Goal: Transaction & Acquisition: Purchase product/service

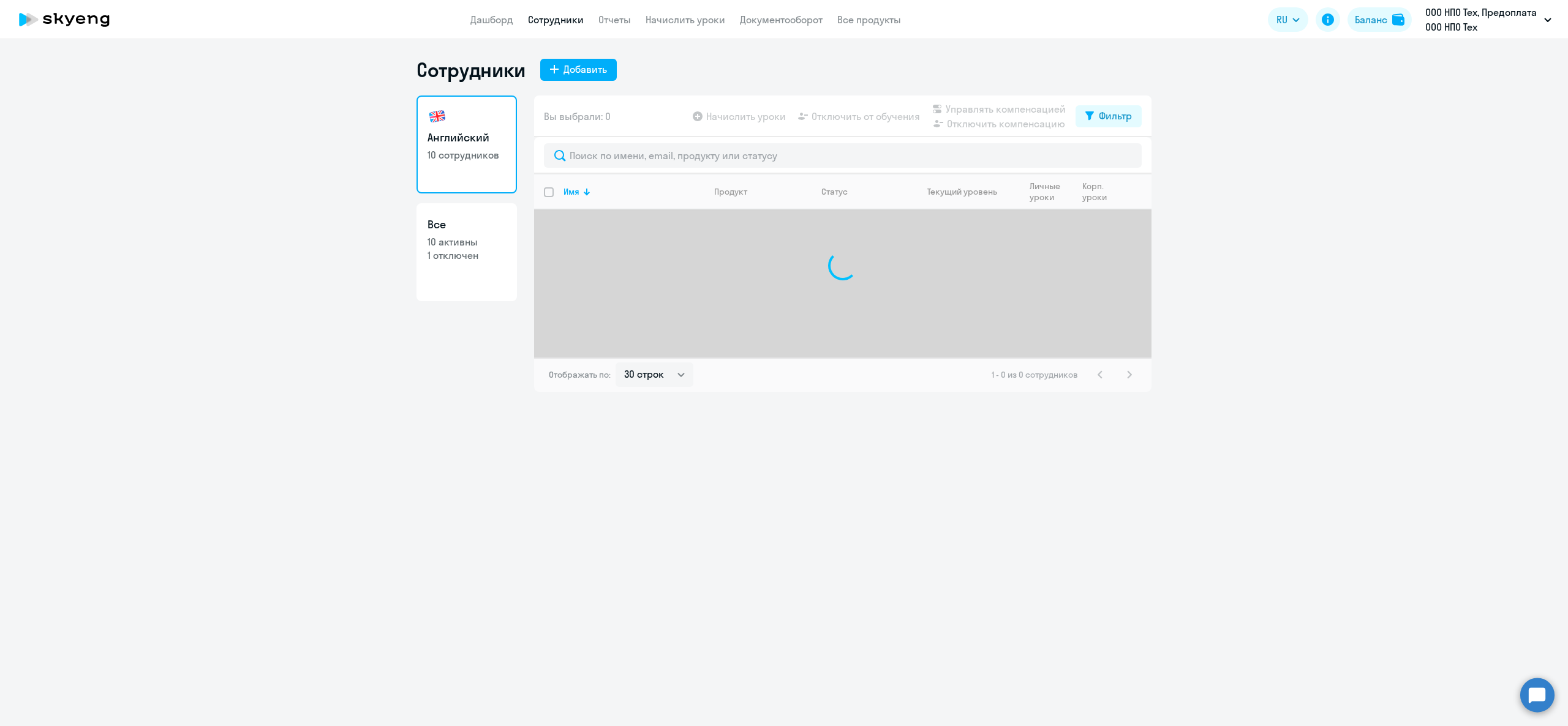
select select "30"
click at [1373, 24] on div "Баланс" at bounding box center [1370, 19] width 32 height 15
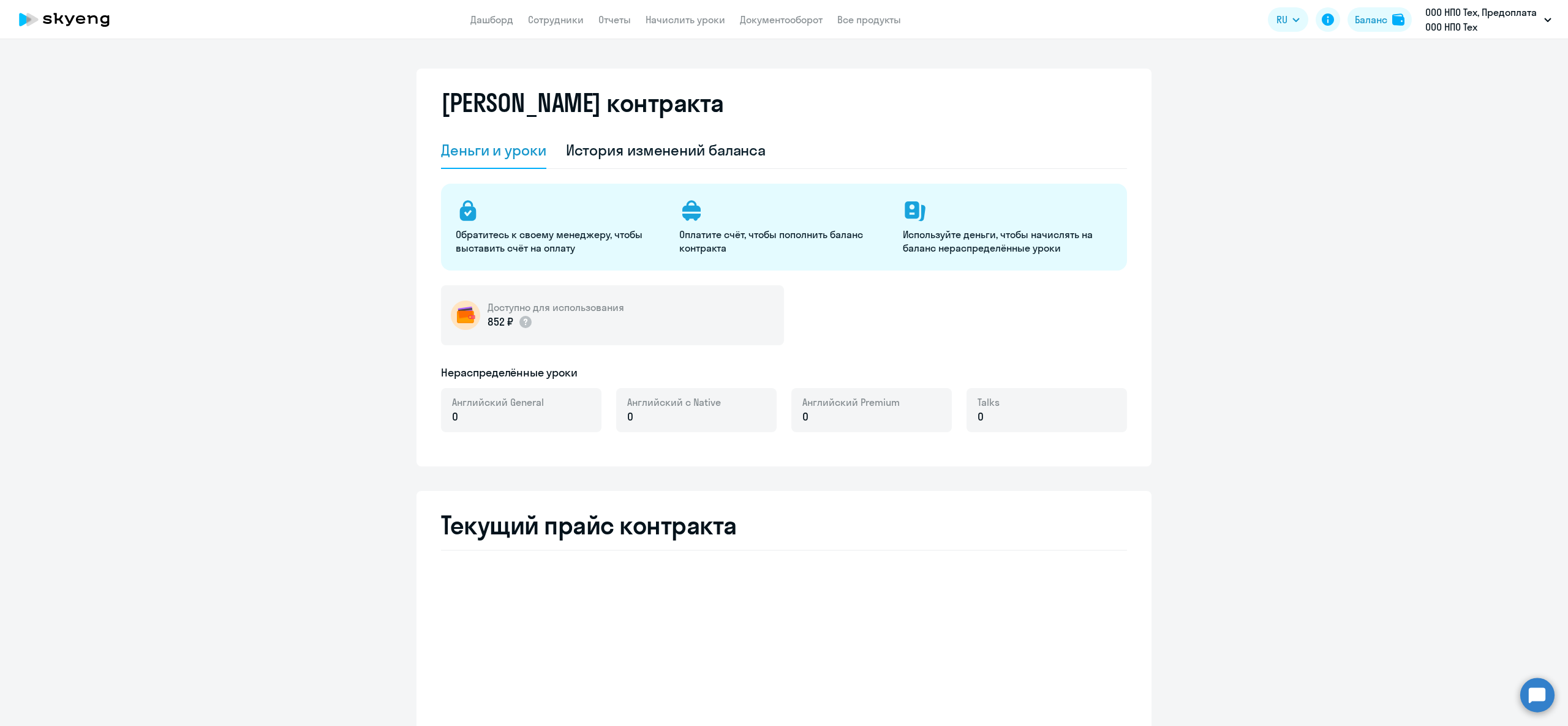
select select "english_adult_not_native_speaker"
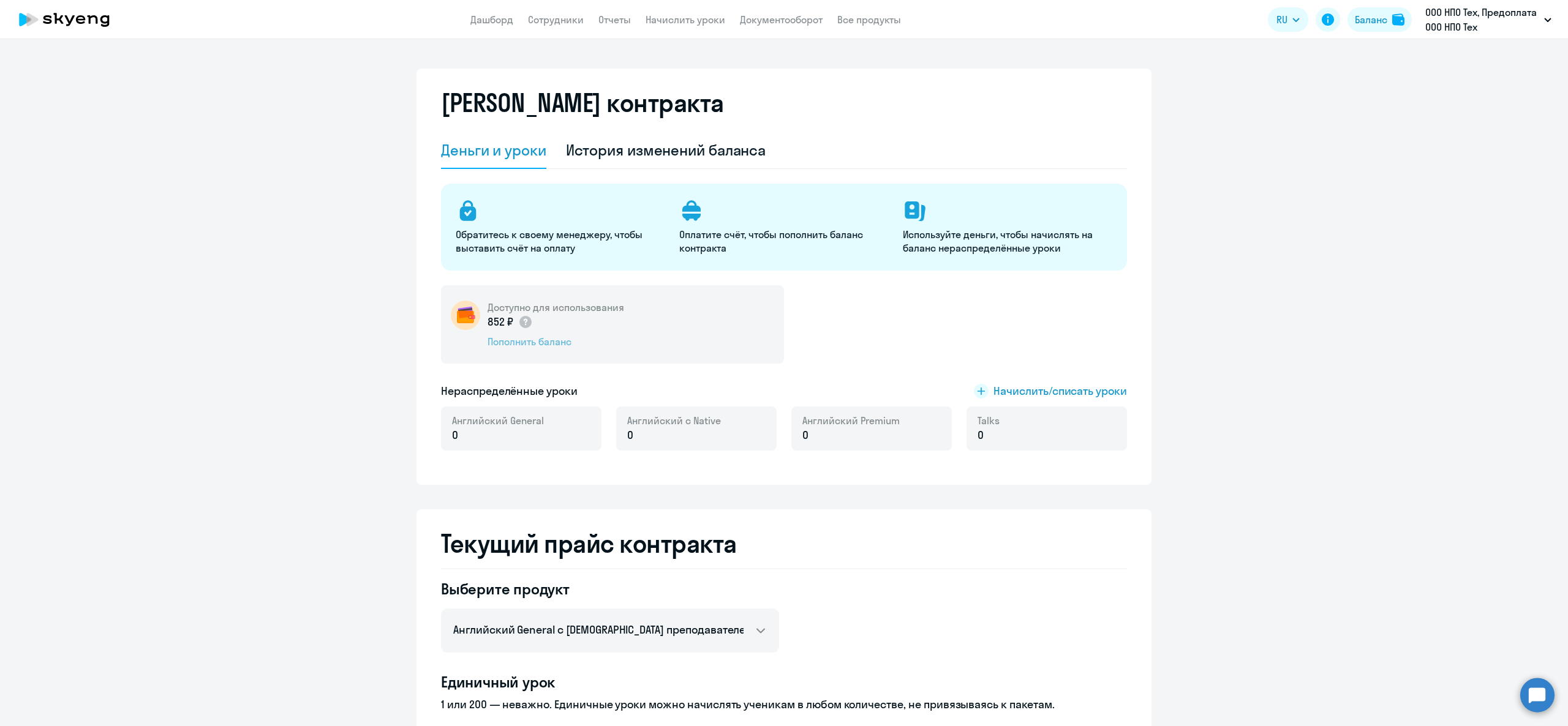
click at [547, 340] on div "Пополнить баланс" at bounding box center [555, 341] width 137 height 13
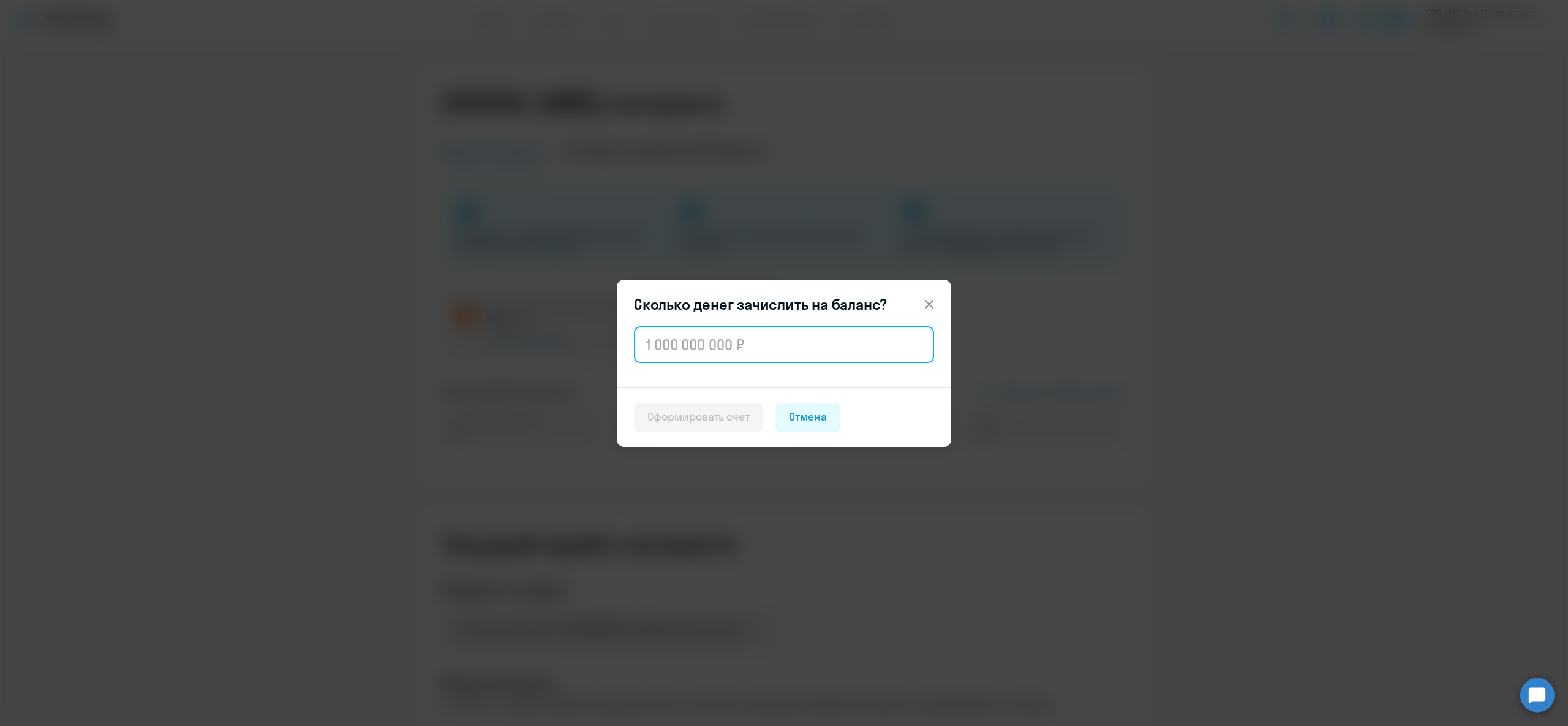
click at [708, 350] on input "text" at bounding box center [784, 345] width 300 height 37
type input "100 000"
click at [735, 418] on div "Сформировать счет" at bounding box center [698, 417] width 102 height 16
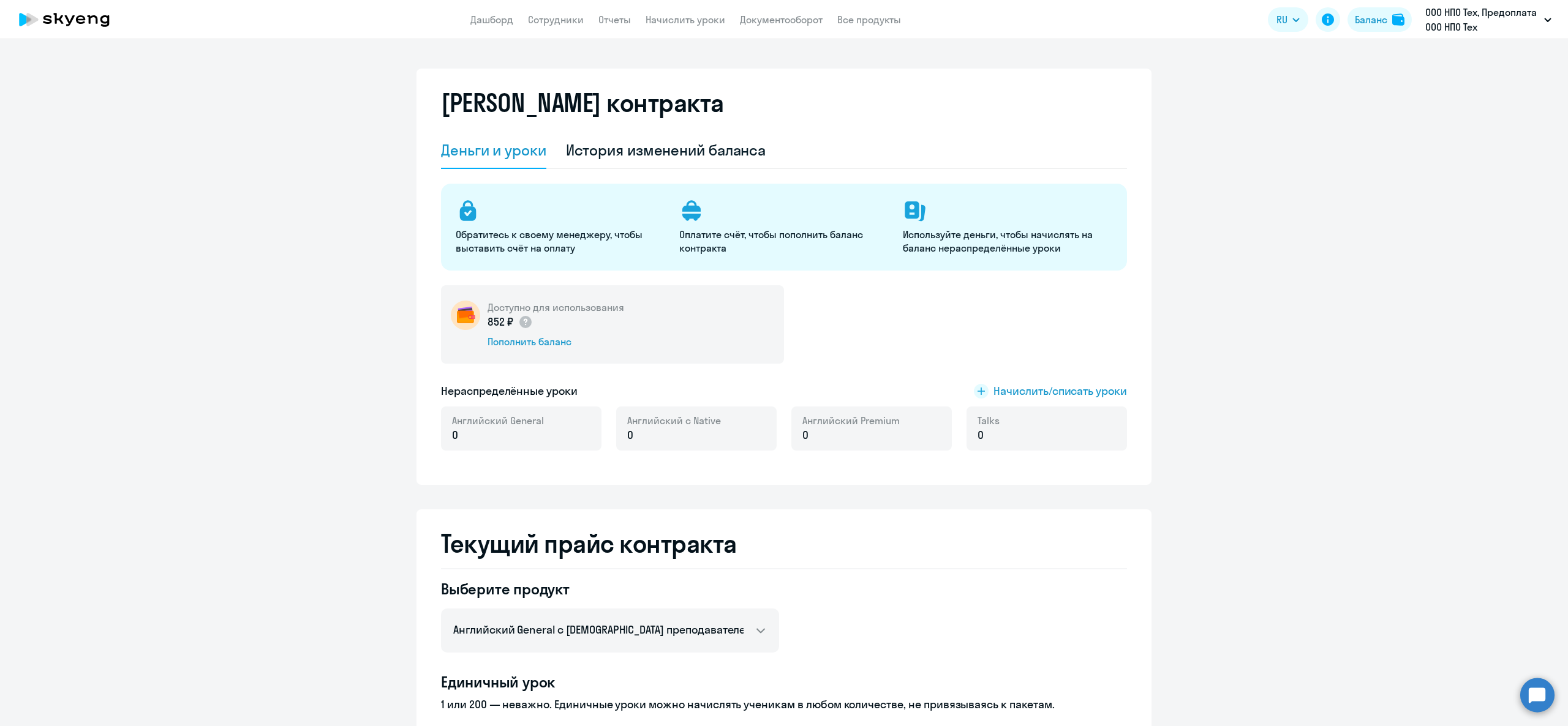
click at [777, 6] on app-header "Дашборд Сотрудники Отчеты Начислить уроки Документооборот Все продукты Дашборд …" at bounding box center [784, 19] width 1568 height 39
click at [782, 14] on link "Документооборот" at bounding box center [781, 19] width 83 height 12
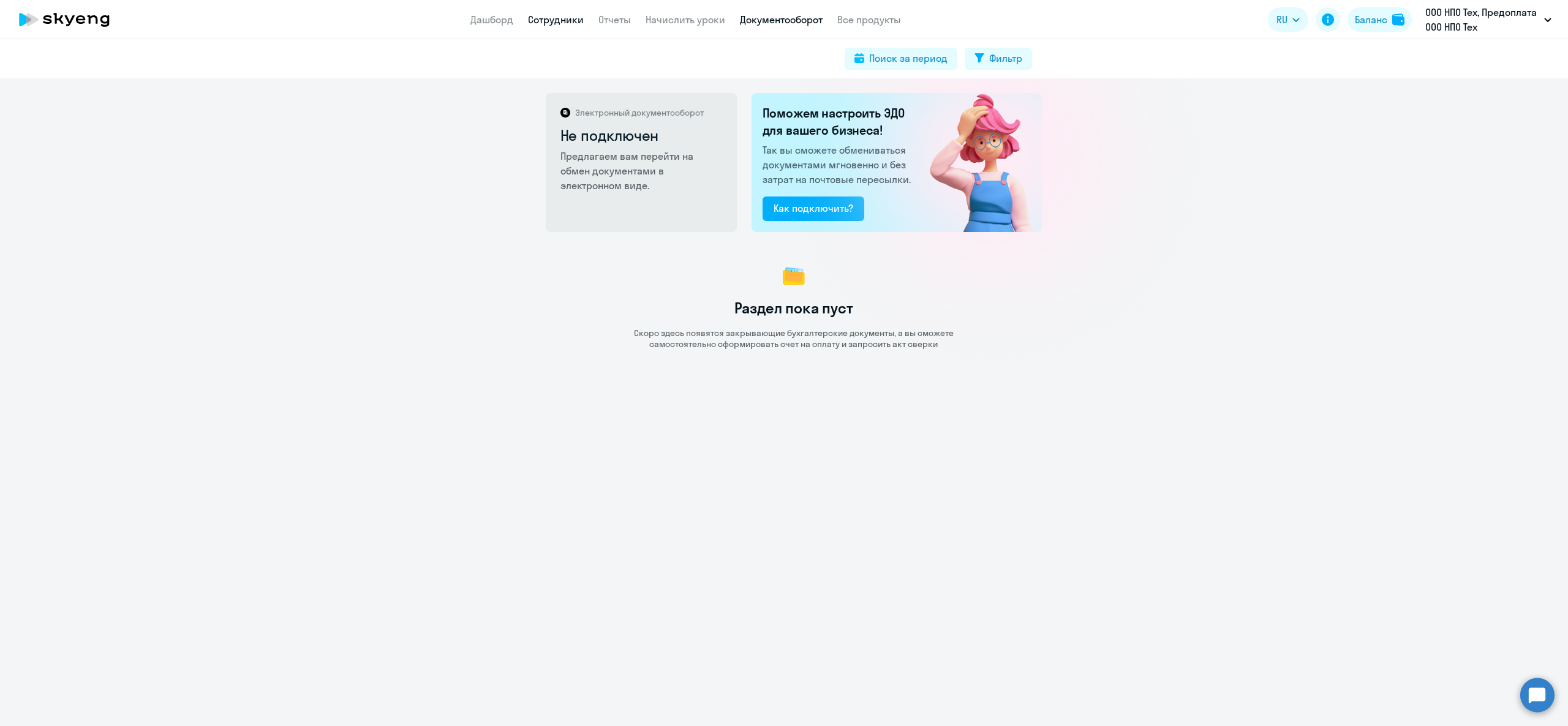
click at [567, 26] on app-menu-item-link "Сотрудники" at bounding box center [555, 20] width 56 height 16
click at [648, 10] on app-header "Дашборд Сотрудники Отчеты Начислить уроки Документооборот Все продукты Дашборд …" at bounding box center [784, 19] width 1568 height 39
click at [659, 16] on link "Начислить уроки" at bounding box center [684, 19] width 79 height 12
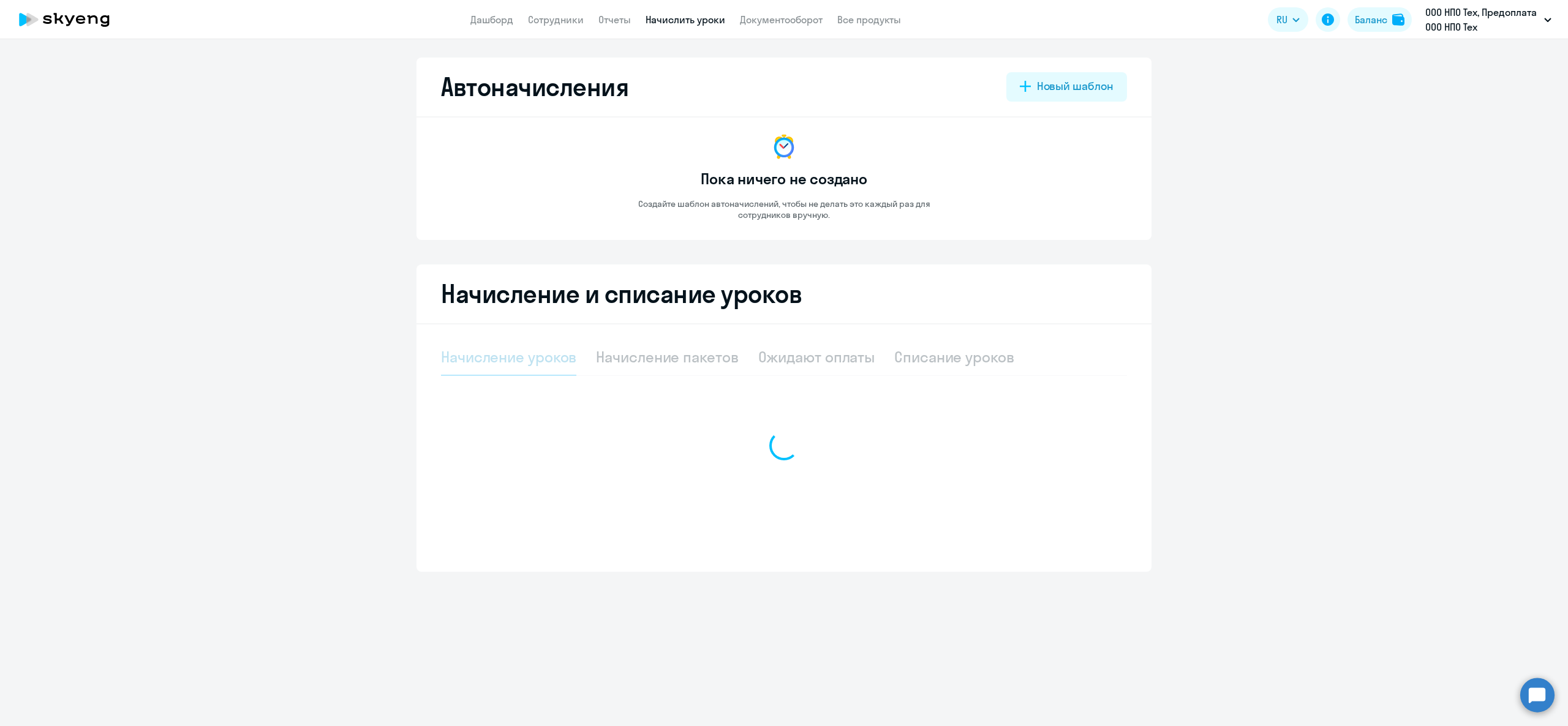
select select "10"
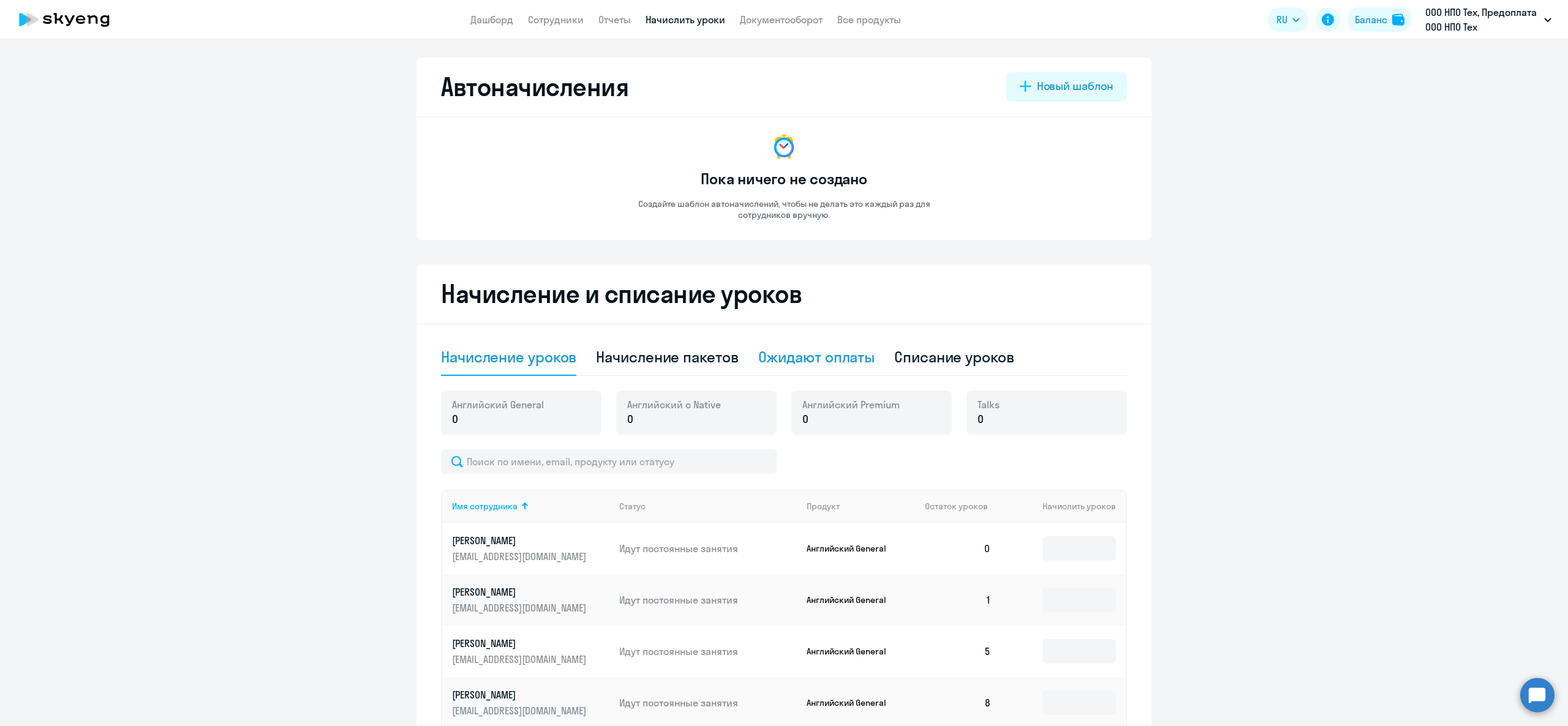
click at [844, 369] on div "Ожидают оплаты" at bounding box center [817, 358] width 117 height 37
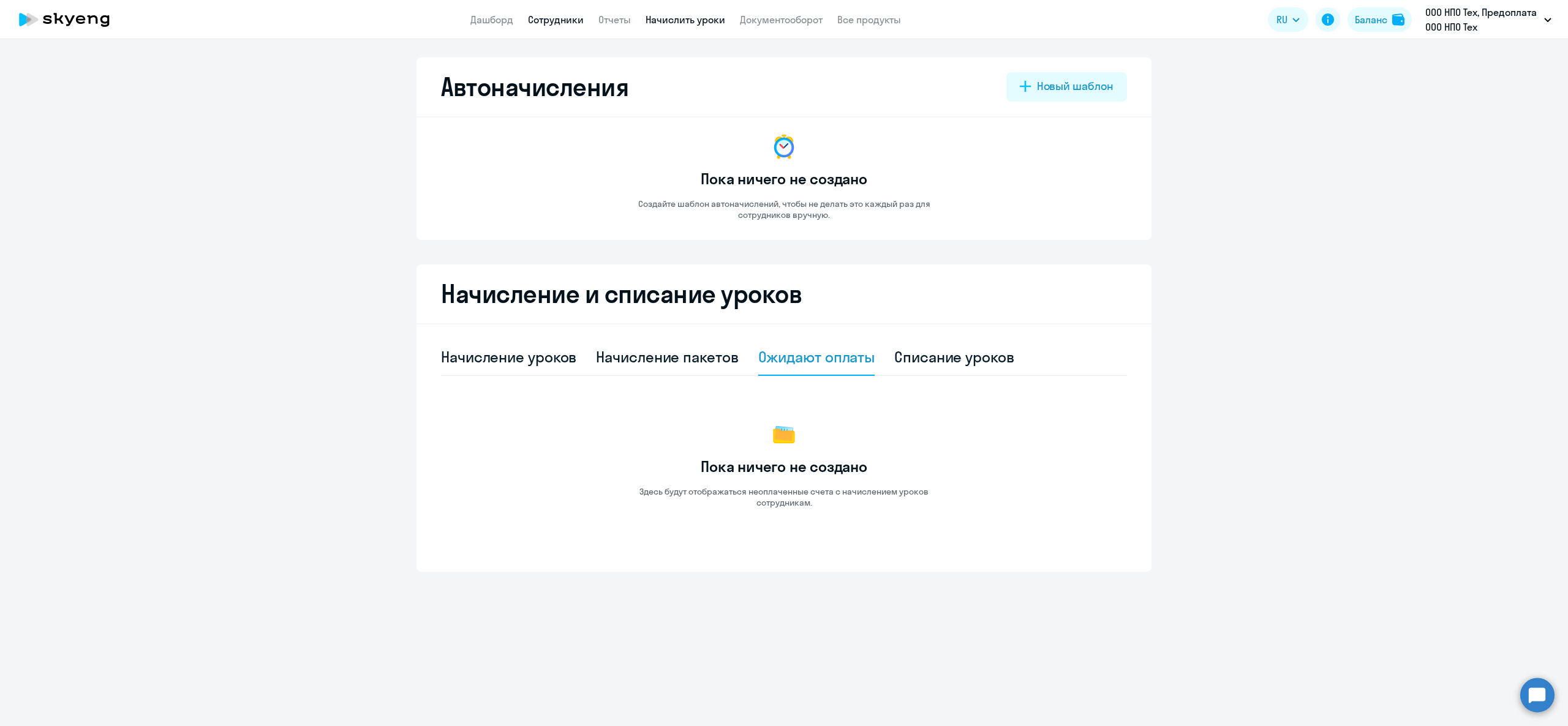
click at [562, 24] on link "Сотрудники" at bounding box center [555, 19] width 56 height 12
select select "30"
